Goal: Transaction & Acquisition: Purchase product/service

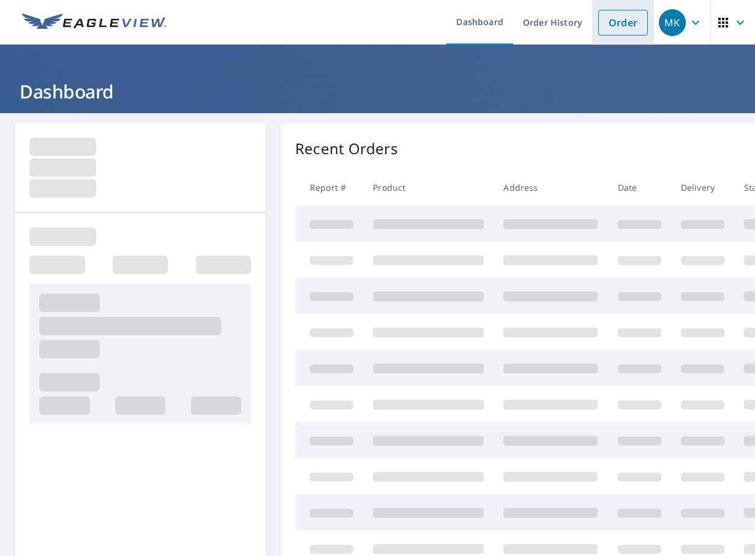
click at [604, 23] on link "Order" at bounding box center [623, 23] width 50 height 26
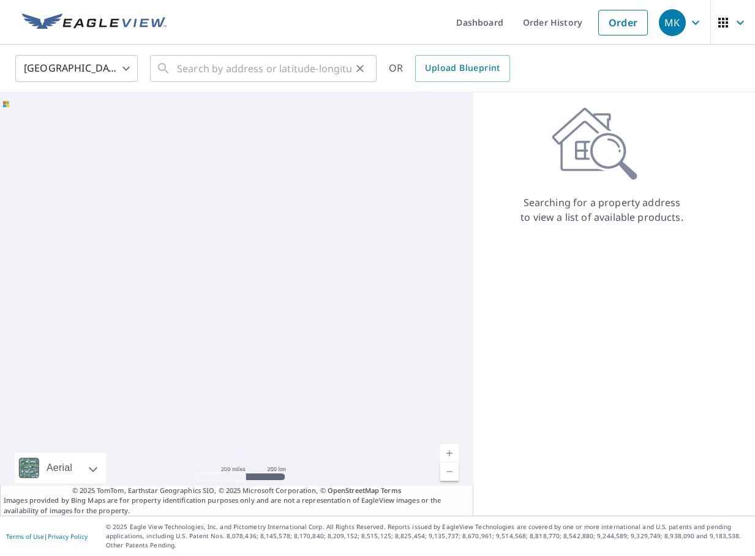
click at [174, 61] on div "​" at bounding box center [263, 68] width 226 height 27
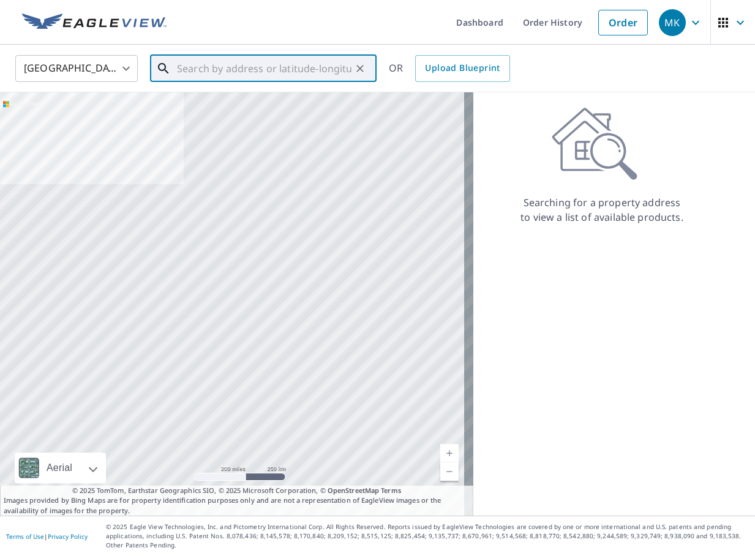
paste input "[STREET_ADDRESS][US_STATE]"
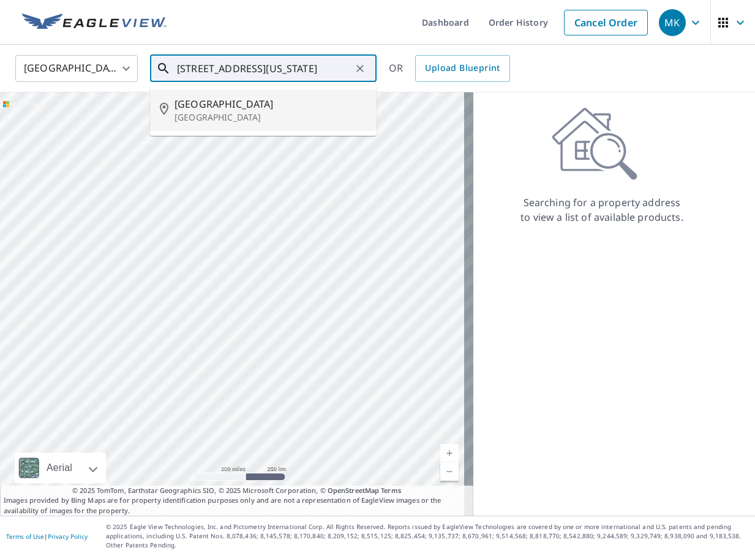
click at [208, 113] on p "[GEOGRAPHIC_DATA]" at bounding box center [270, 117] width 192 height 12
type input "[STREET_ADDRESS]"
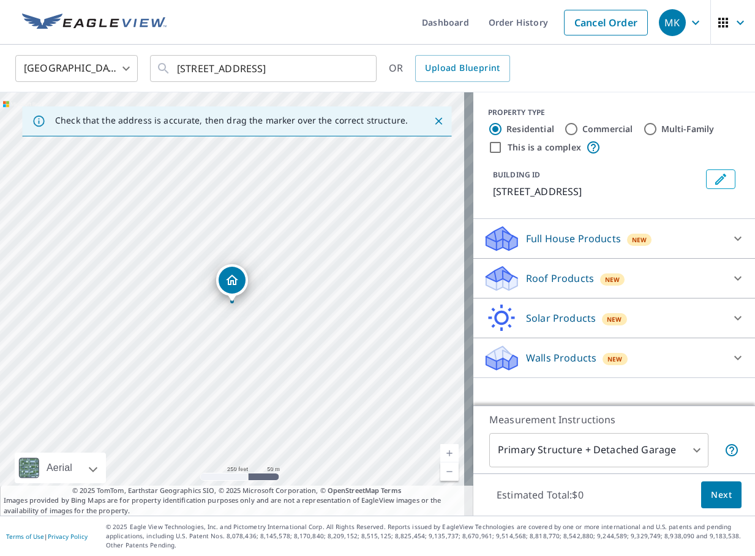
click at [723, 283] on div at bounding box center [737, 278] width 29 height 29
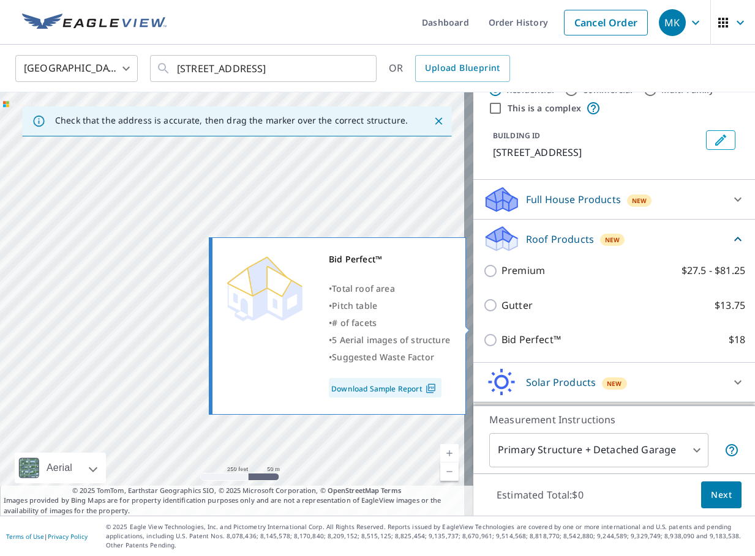
scroll to position [61, 0]
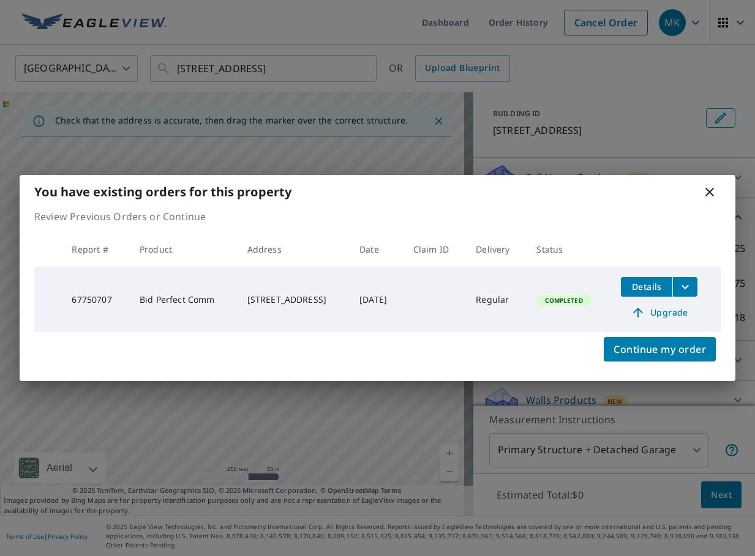
click at [500, 327] on td "Regular" at bounding box center [496, 300] width 61 height 65
click at [713, 187] on icon at bounding box center [709, 192] width 15 height 15
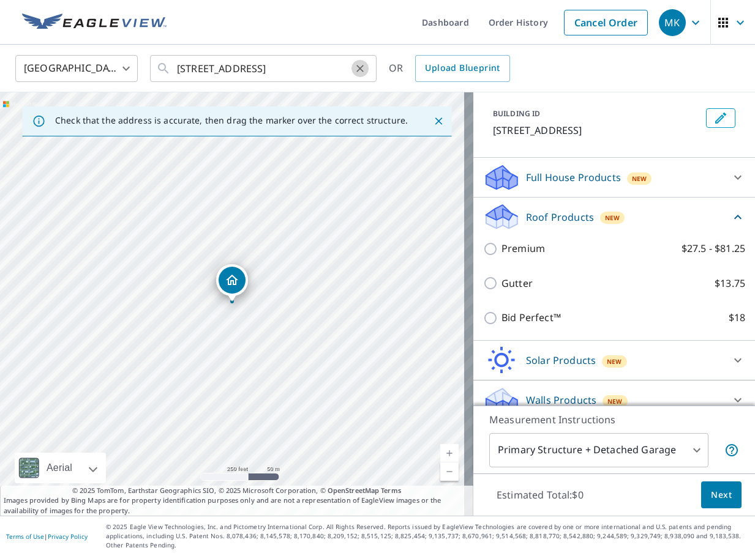
click at [360, 67] on icon "Clear" at bounding box center [360, 68] width 12 height 12
click at [327, 69] on input "text" at bounding box center [264, 68] width 174 height 34
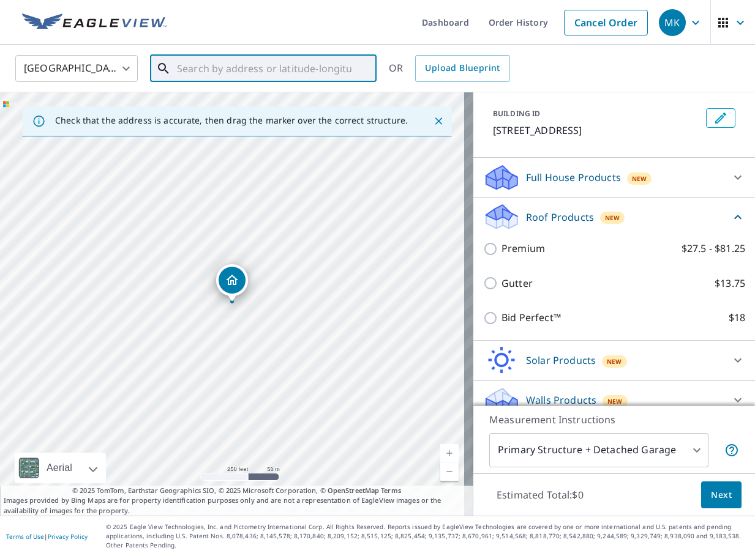
paste input "[STREET_ADDRESS][PERSON_NAME]"
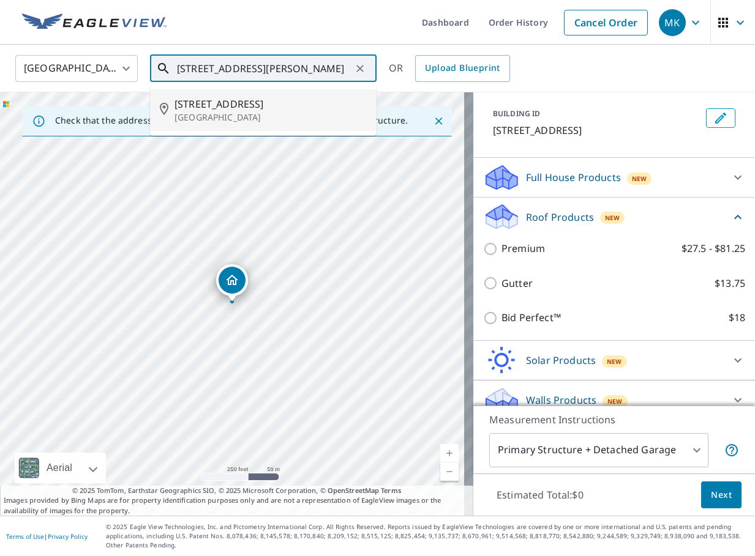
click at [333, 102] on span "[STREET_ADDRESS]" at bounding box center [270, 104] width 192 height 15
type input "[STREET_ADDRESS][PERSON_NAME]"
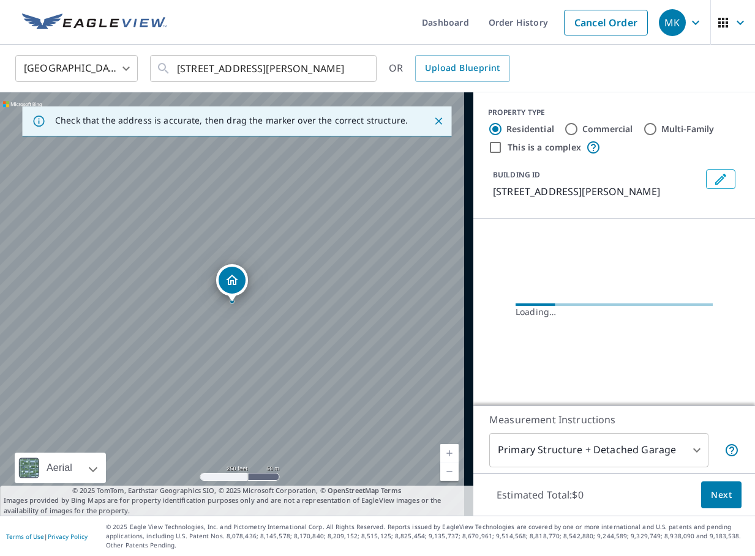
scroll to position [0, 0]
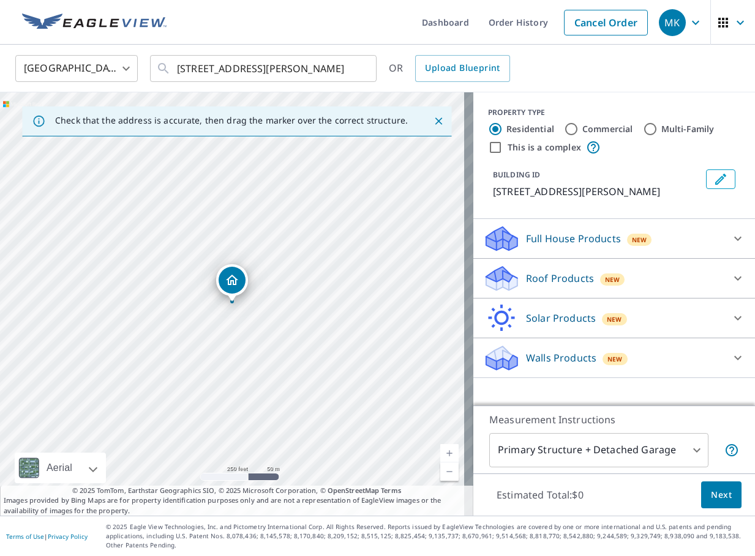
click at [706, 288] on div "Roof Products New" at bounding box center [603, 278] width 240 height 29
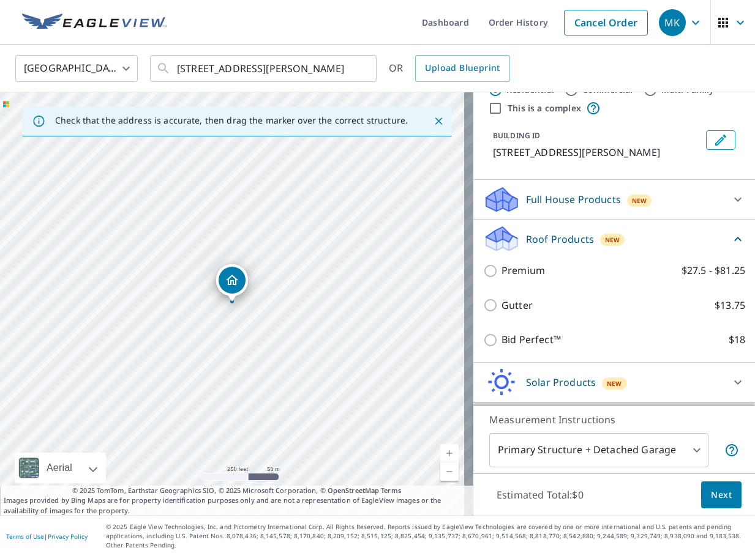
scroll to position [61, 0]
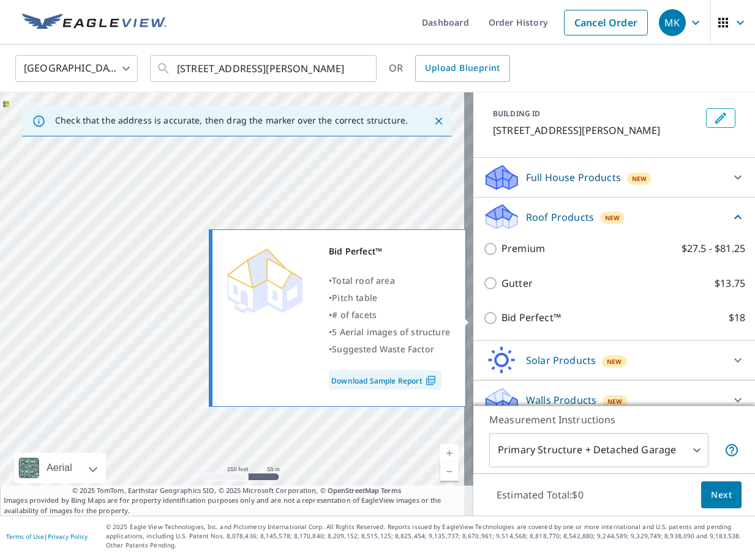
click at [507, 322] on p "Bid Perfect™" at bounding box center [530, 317] width 59 height 15
click at [501, 322] on input "Bid Perfect™ $18" at bounding box center [492, 318] width 18 height 15
checkbox input "true"
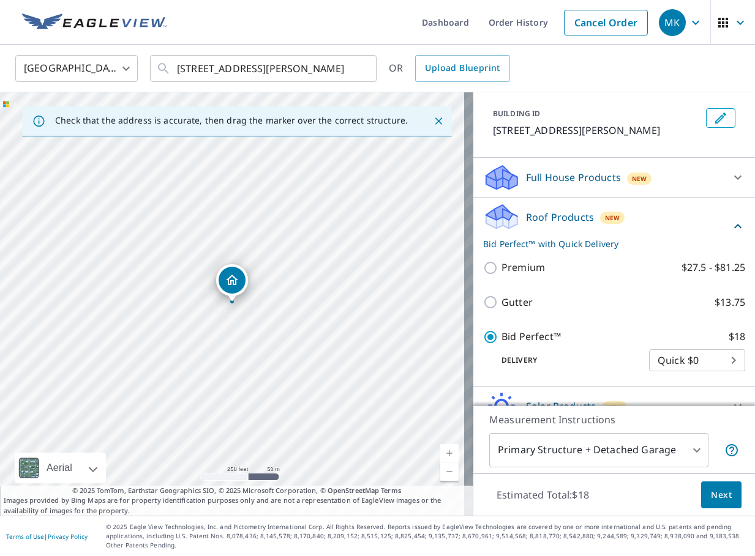
click at [701, 496] on button "Next" at bounding box center [721, 496] width 40 height 28
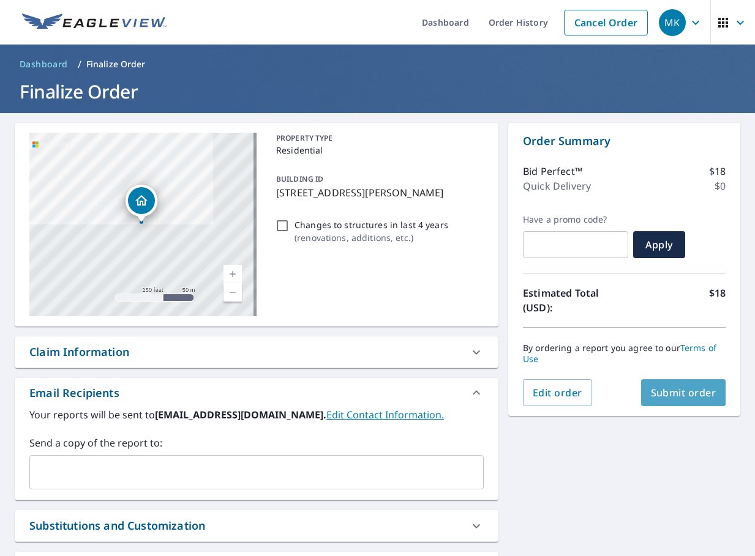
click at [672, 392] on span "Submit order" at bounding box center [683, 392] width 65 height 13
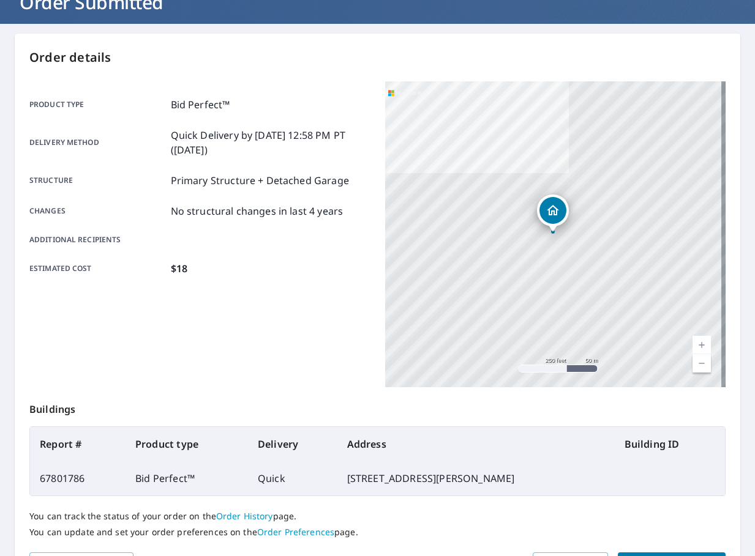
scroll to position [173, 0]
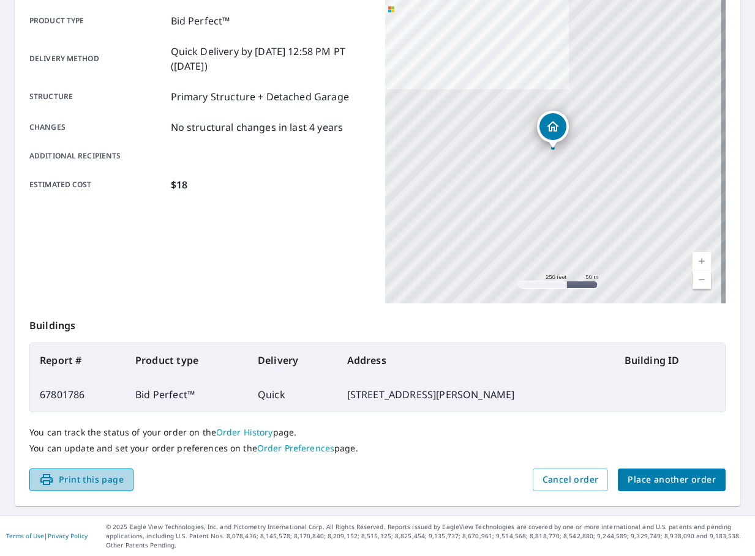
click at [119, 477] on span "Print this page" at bounding box center [81, 480] width 84 height 15
